Goal: Task Accomplishment & Management: Manage account settings

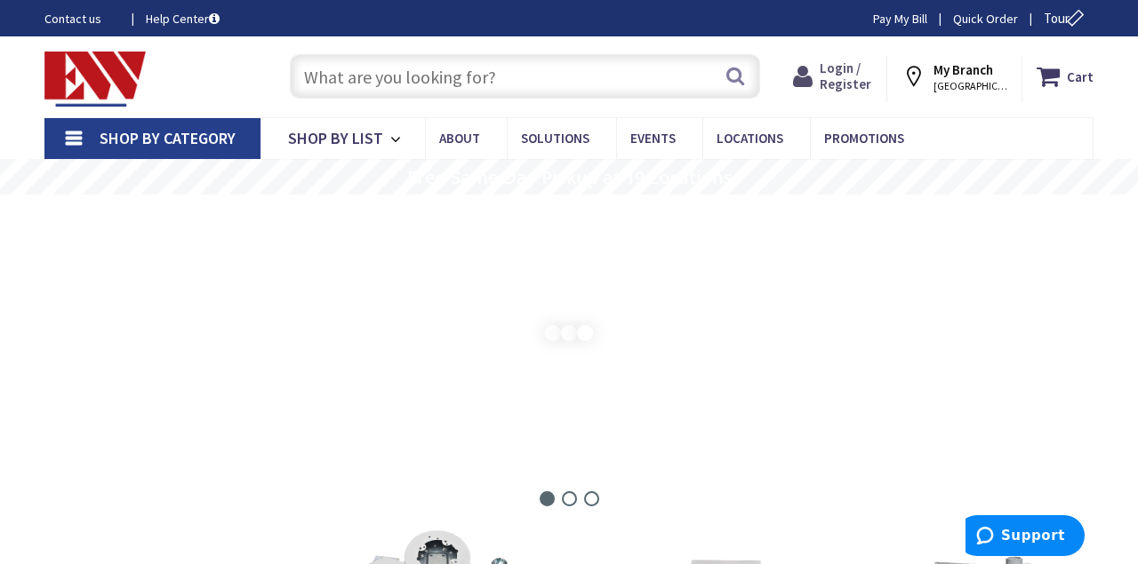
click at [863, 72] on span "Login / Register" at bounding box center [846, 76] width 52 height 33
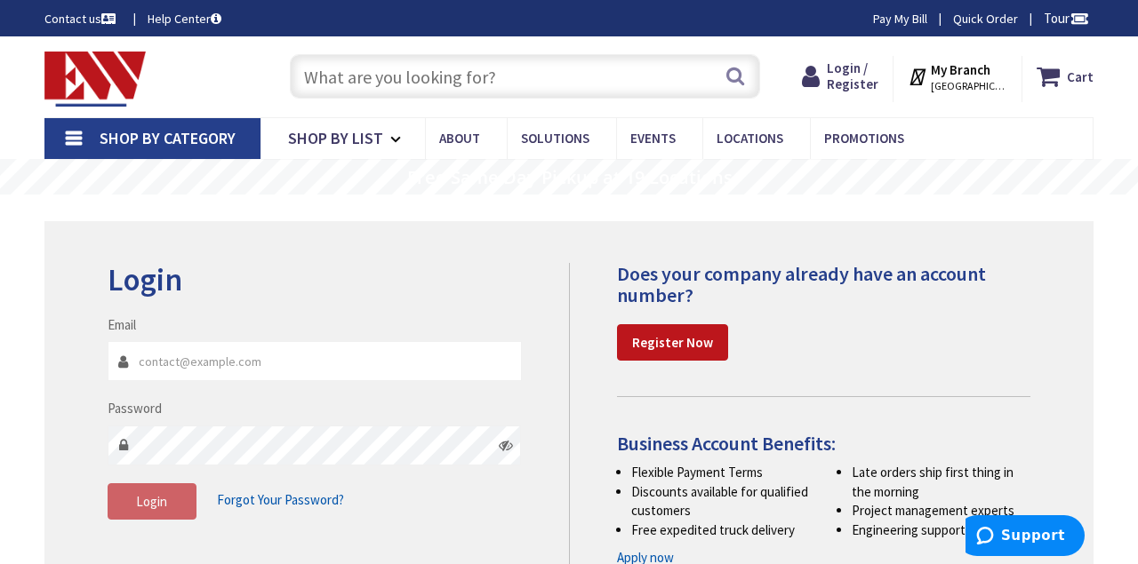
type input "i"
type input "[EMAIL_ADDRESS][DOMAIN_NAME]"
click at [143, 497] on span "Login" at bounding box center [151, 501] width 31 height 17
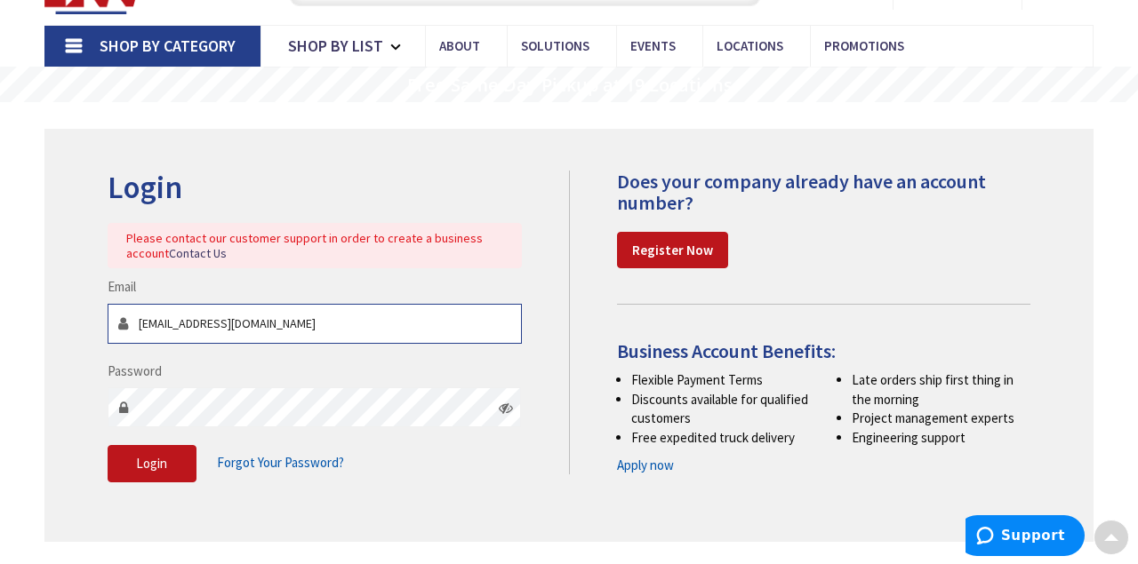
scroll to position [139, 0]
